Goal: Task Accomplishment & Management: Complete application form

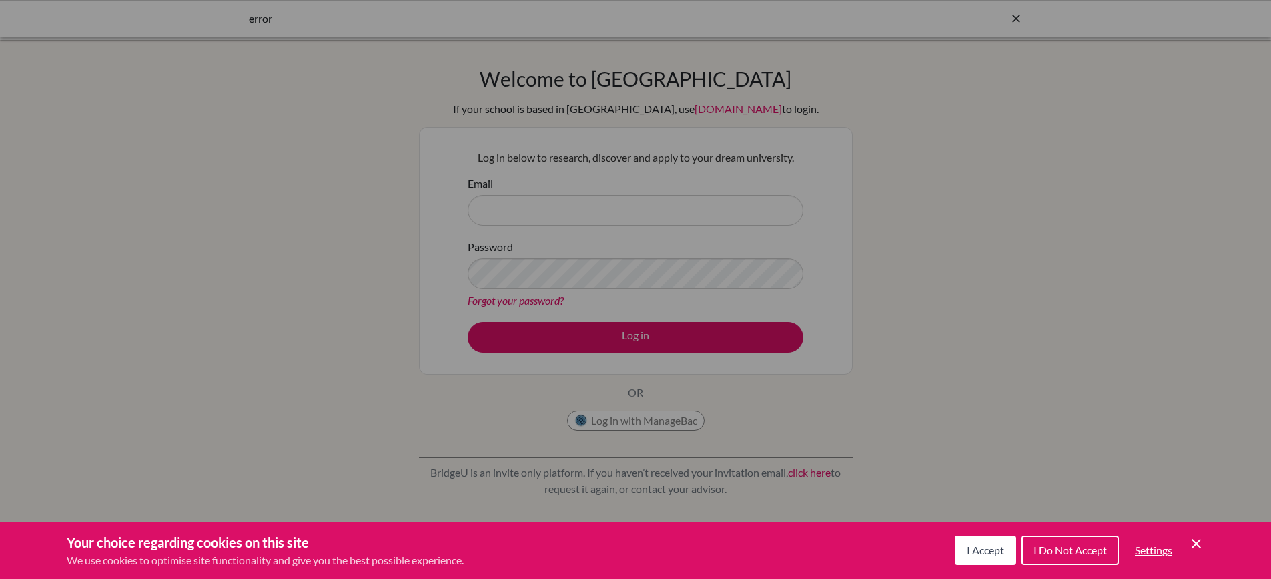
click at [1004, 568] on div "Your choice regarding cookies on this site We use cookies to optimise site func…" at bounding box center [635, 549] width 1271 height 57
click at [993, 552] on span "I Accept" at bounding box center [985, 549] width 37 height 13
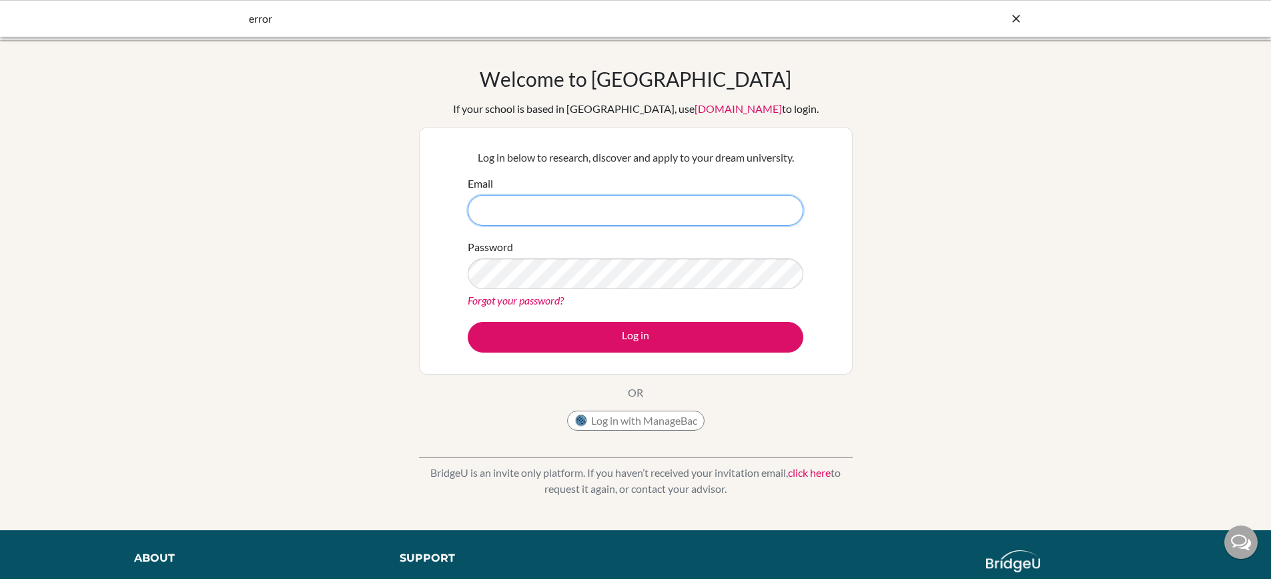
click at [577, 215] on input "Email" at bounding box center [636, 210] width 336 height 31
click at [577, 216] on input "Email" at bounding box center [636, 210] width 336 height 31
type input "[EMAIL_ADDRESS][DOMAIN_NAME]"
click at [539, 300] on link "Forgot your password?" at bounding box center [516, 300] width 96 height 13
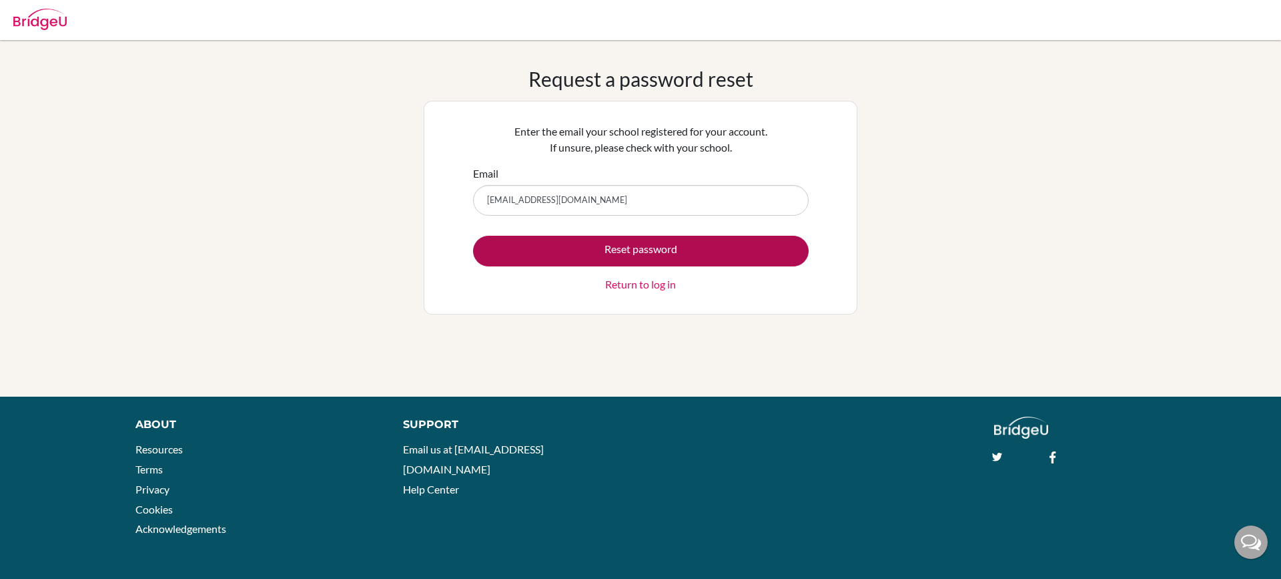
type input "[EMAIL_ADDRESS][DOMAIN_NAME]"
click at [669, 252] on button "Reset password" at bounding box center [641, 251] width 336 height 31
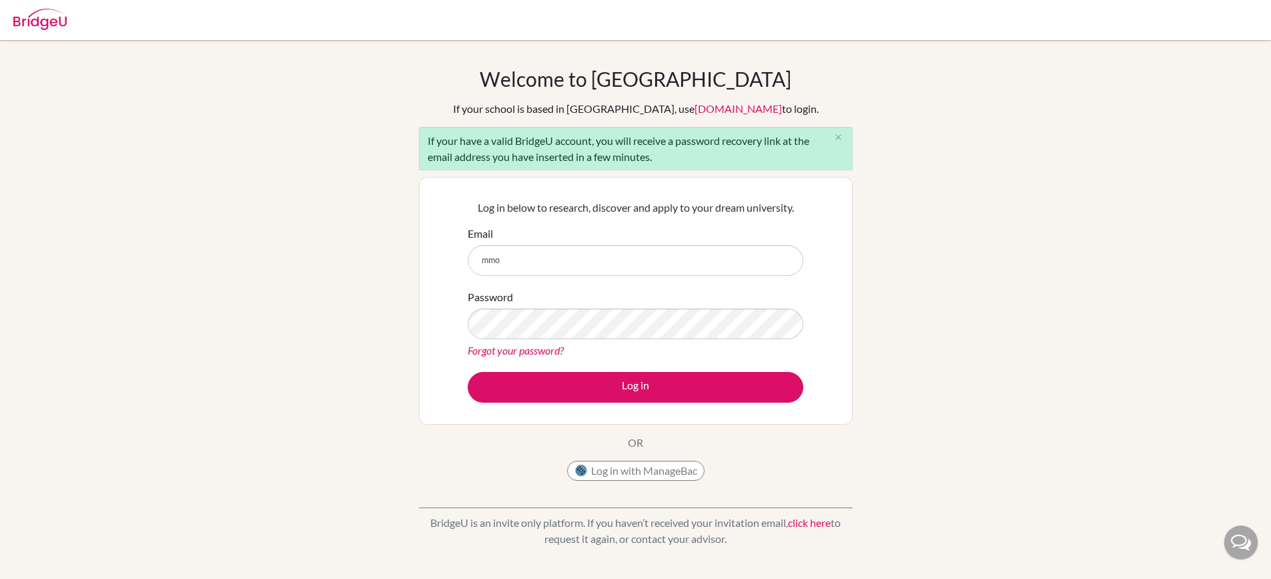
type input "mmoskovics@uas.edu.uy"
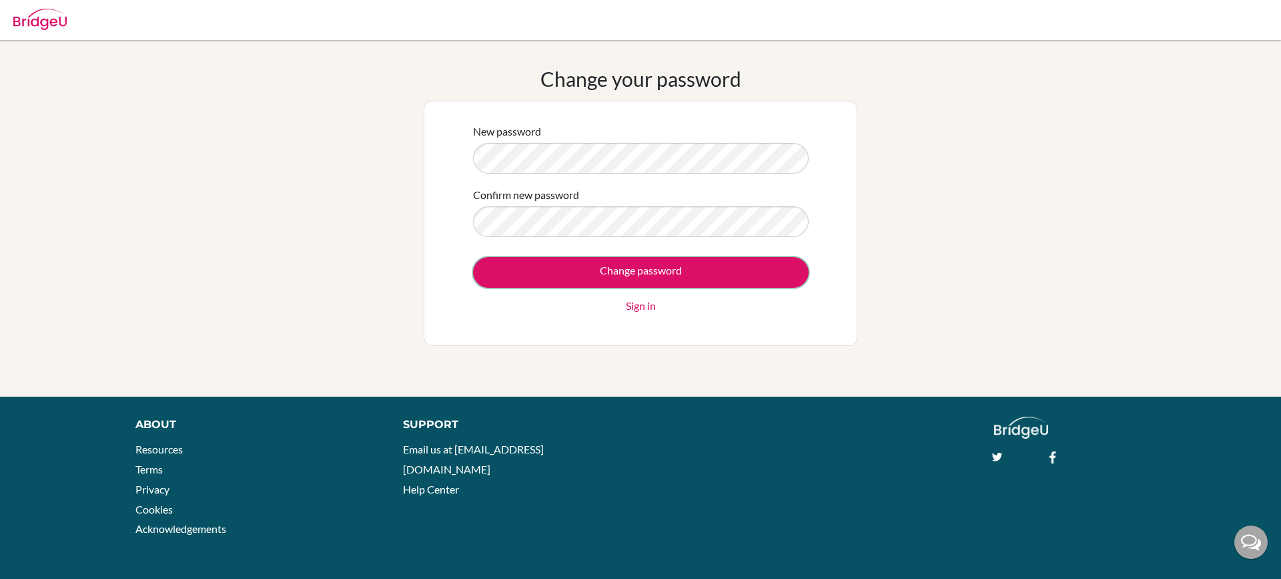
click at [665, 278] on input "Change password" at bounding box center [641, 272] width 336 height 31
click at [665, 278] on div "Change password Sign in" at bounding box center [641, 285] width 336 height 57
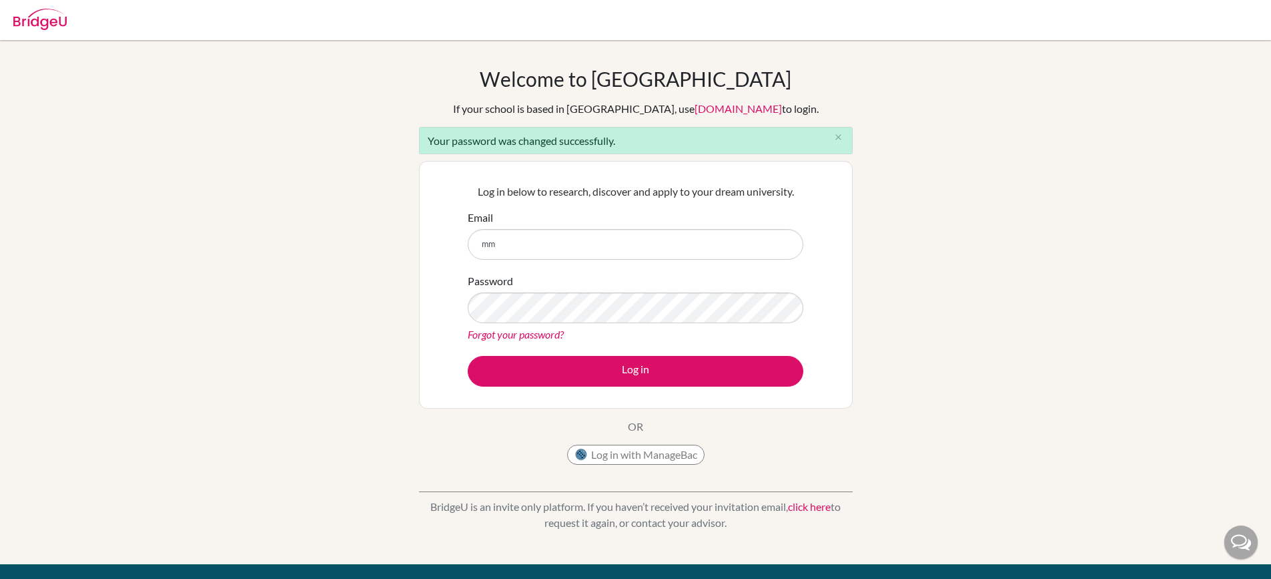
type input "mmoskovics@uas.edu.uy"
click at [468, 356] on button "Log in" at bounding box center [636, 371] width 336 height 31
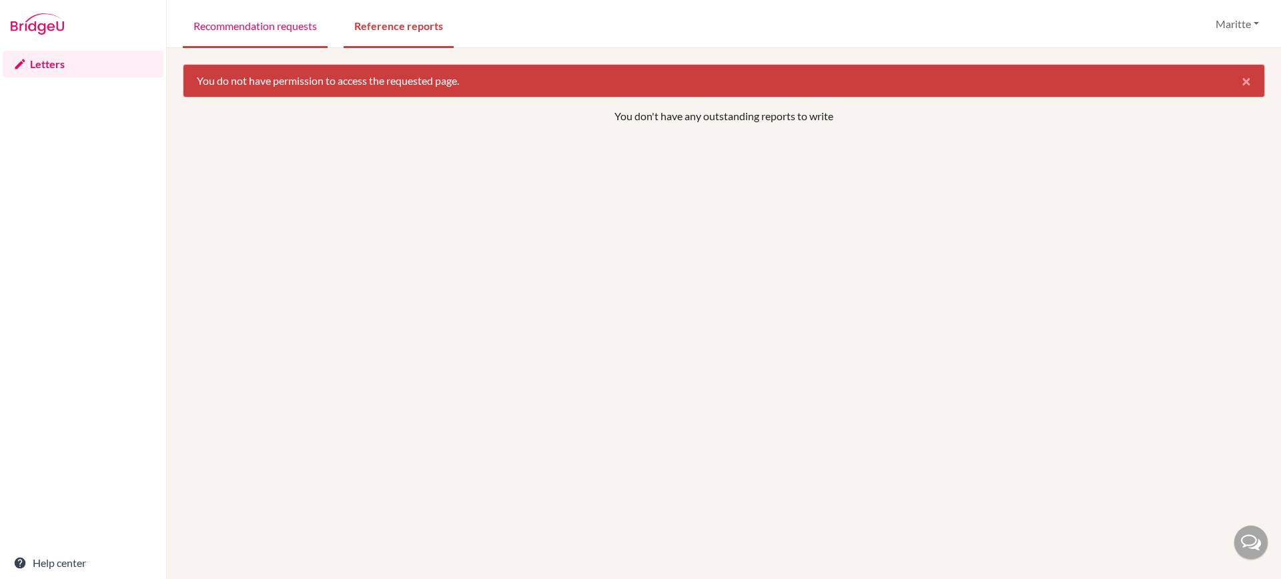
click at [302, 21] on link "Recommendation requests" at bounding box center [255, 25] width 145 height 46
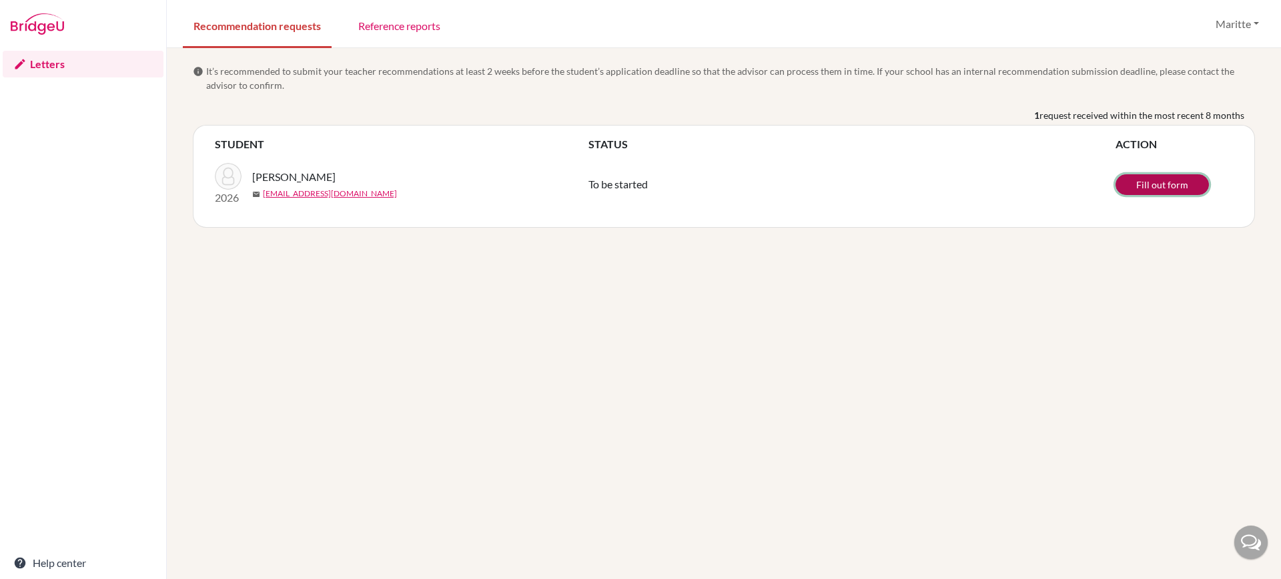
click at [1179, 185] on link "Fill out form" at bounding box center [1162, 184] width 93 height 21
